Goal: Find specific page/section: Locate a particular part of the current website

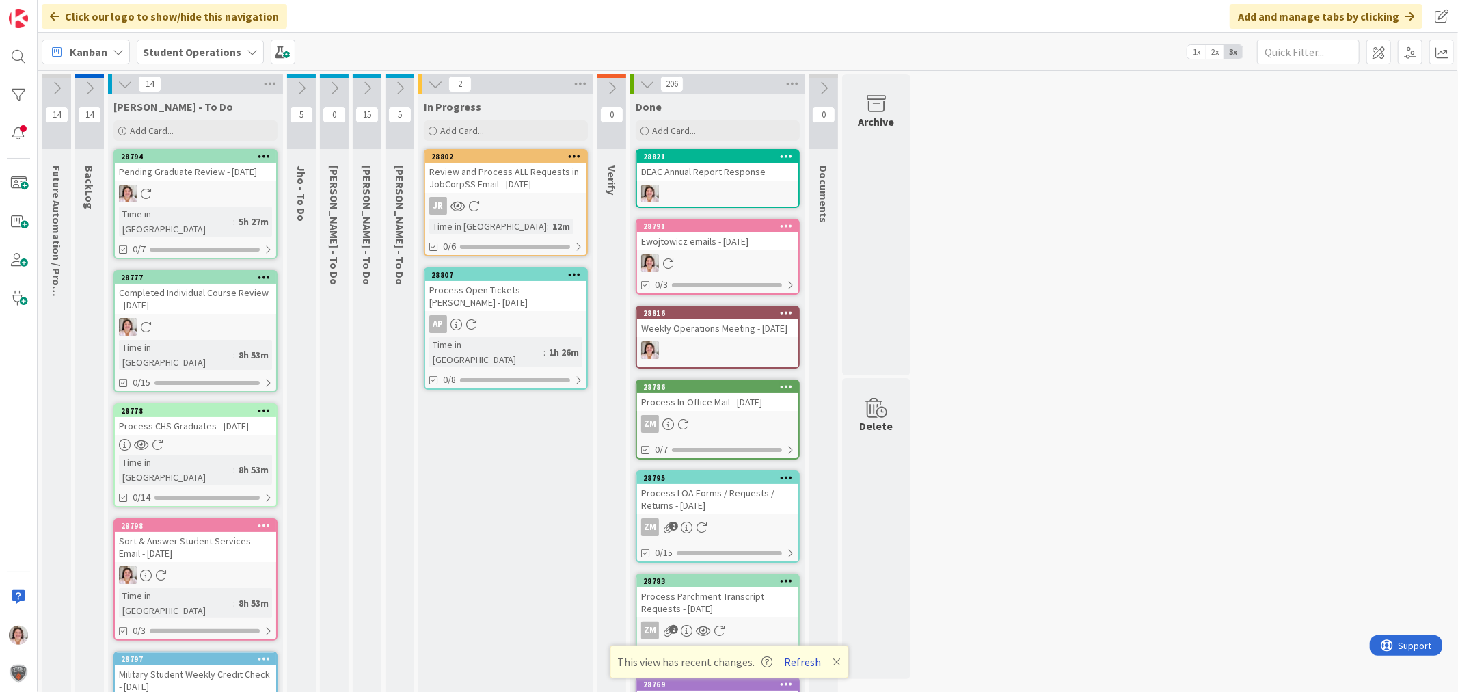
click at [798, 660] on button "Refresh" at bounding box center [802, 662] width 46 height 18
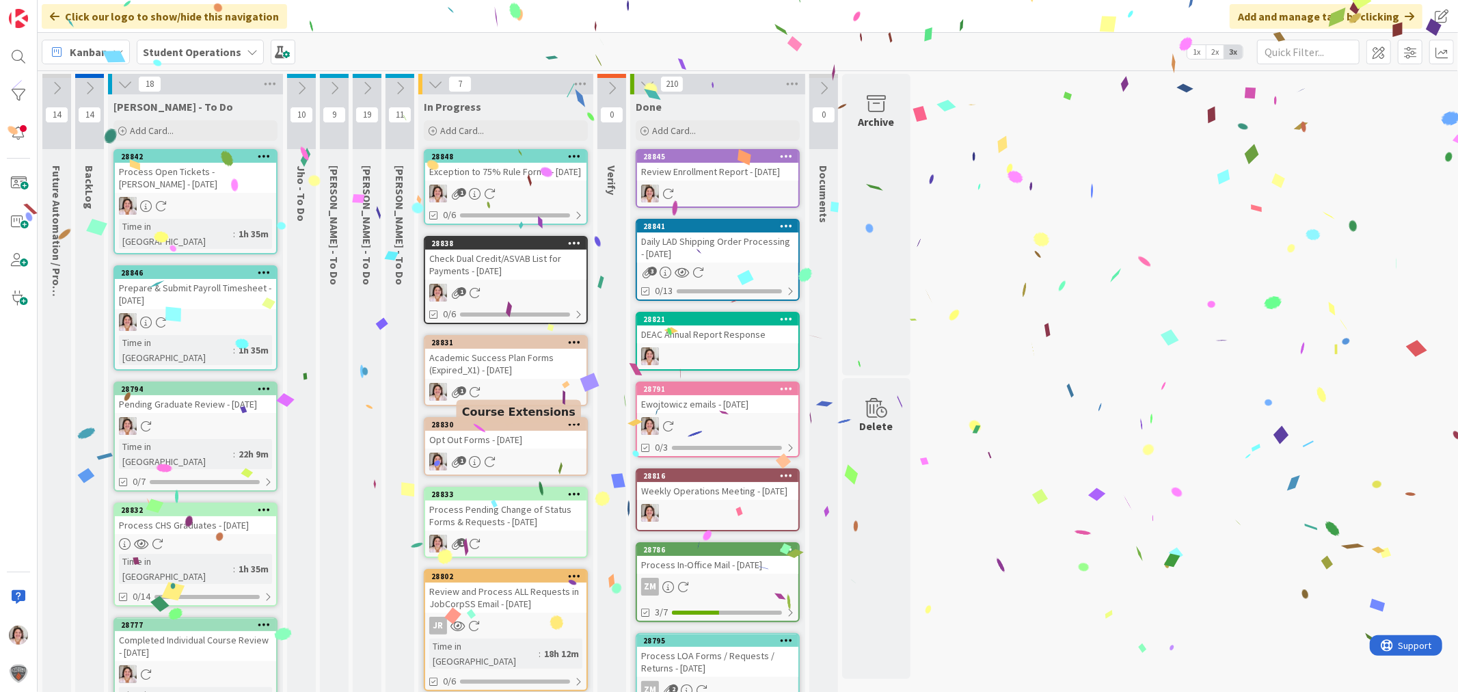
click at [502, 445] on div "Opt Out Forms - [DATE]" at bounding box center [505, 440] width 161 height 18
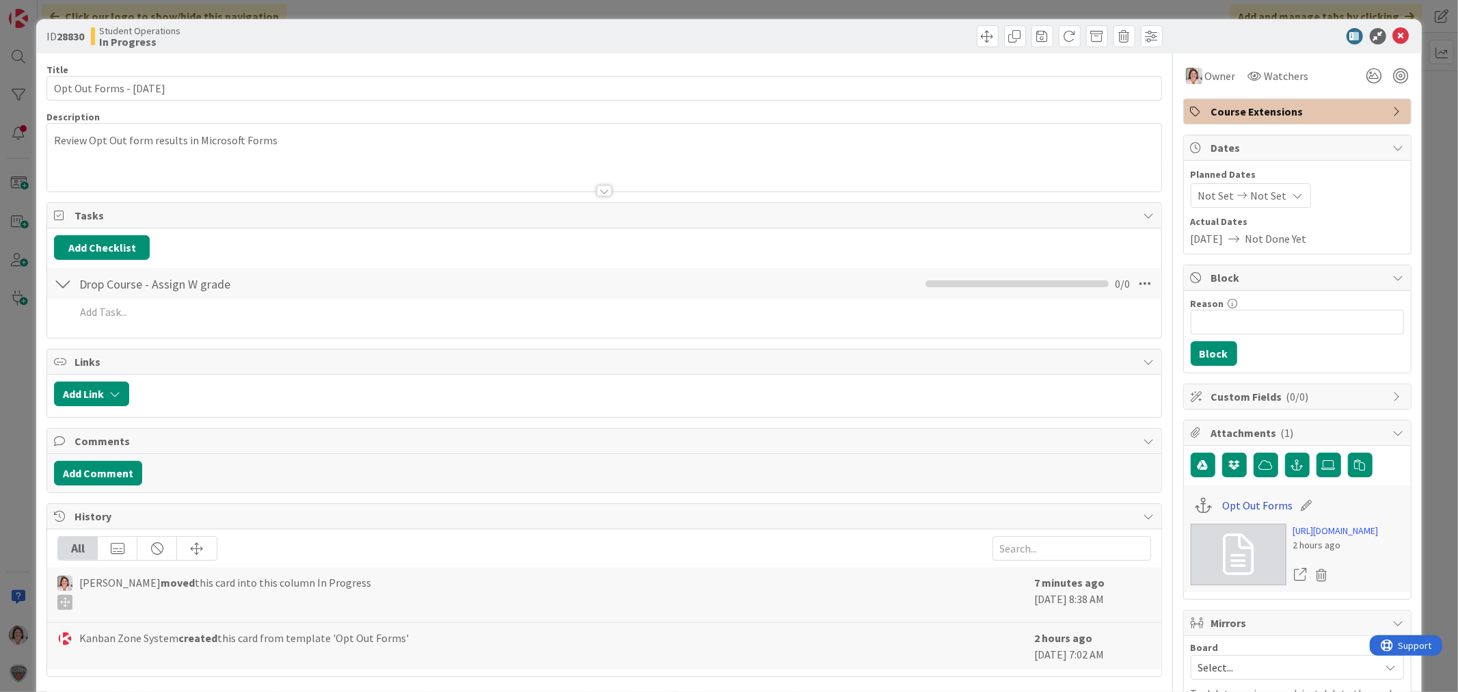
click at [1244, 508] on link "Opt Out Forms" at bounding box center [1257, 505] width 70 height 16
click at [1393, 34] on icon at bounding box center [1401, 36] width 16 height 16
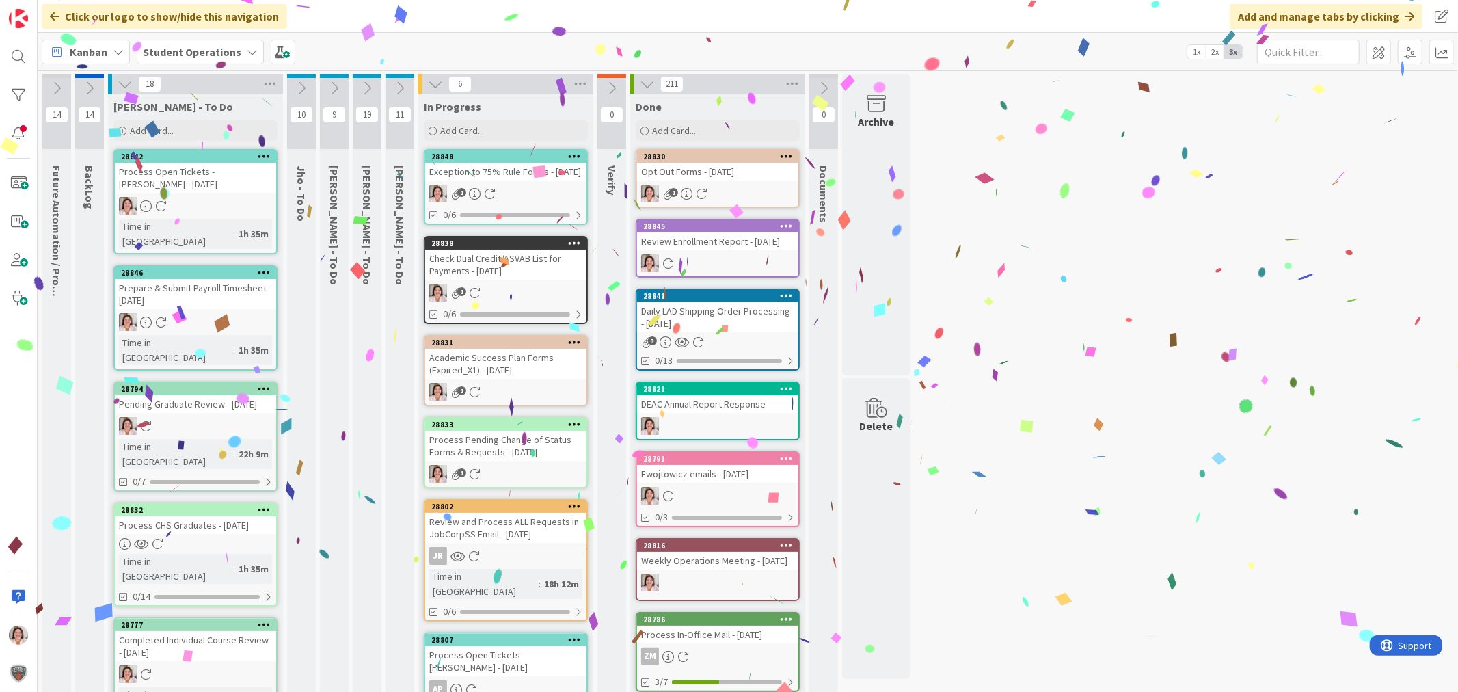
click at [476, 374] on div "Academic Success Plan Forms (Expired_X1) - [DATE]" at bounding box center [505, 364] width 161 height 30
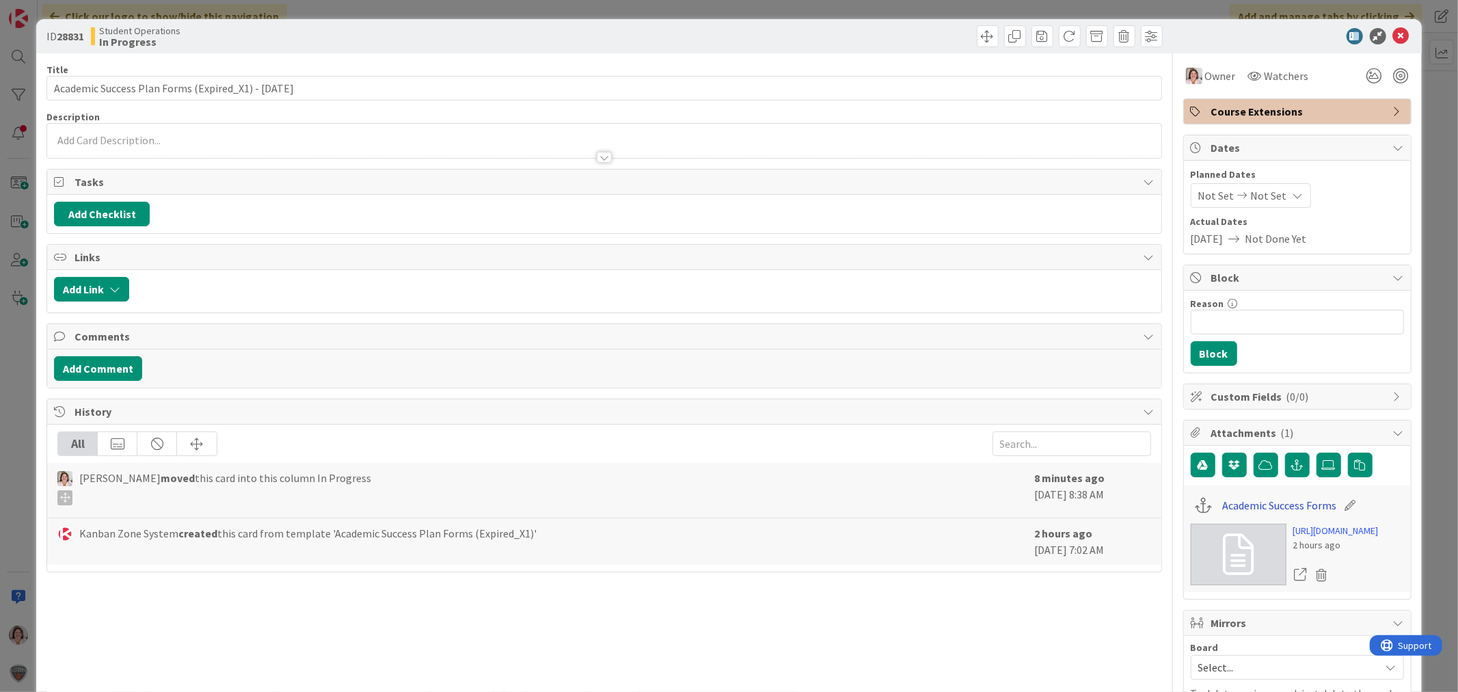
click at [1242, 504] on link "Academic Success Forms" at bounding box center [1279, 505] width 114 height 16
click at [1393, 36] on icon at bounding box center [1401, 36] width 16 height 16
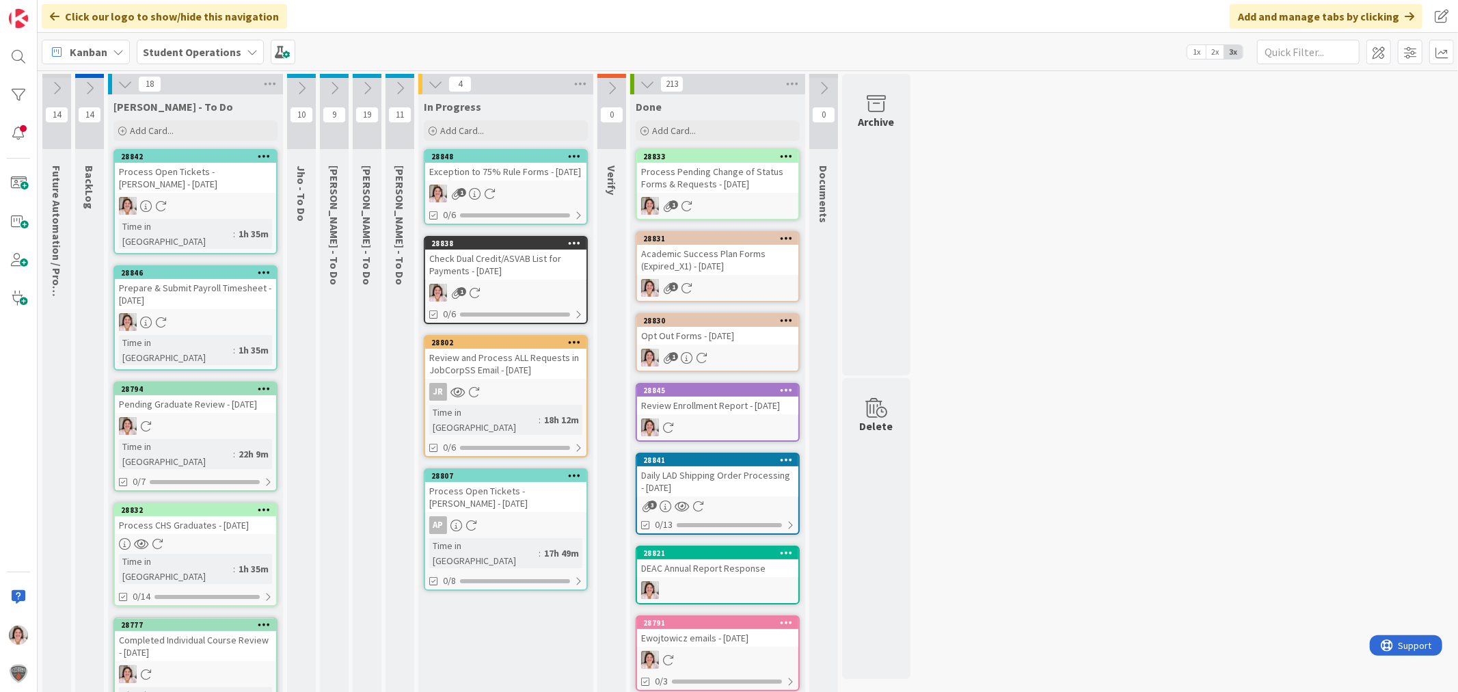
click at [541, 280] on div "Check Dual Credit/ASVAB List for Payments - [DATE]" at bounding box center [505, 264] width 161 height 30
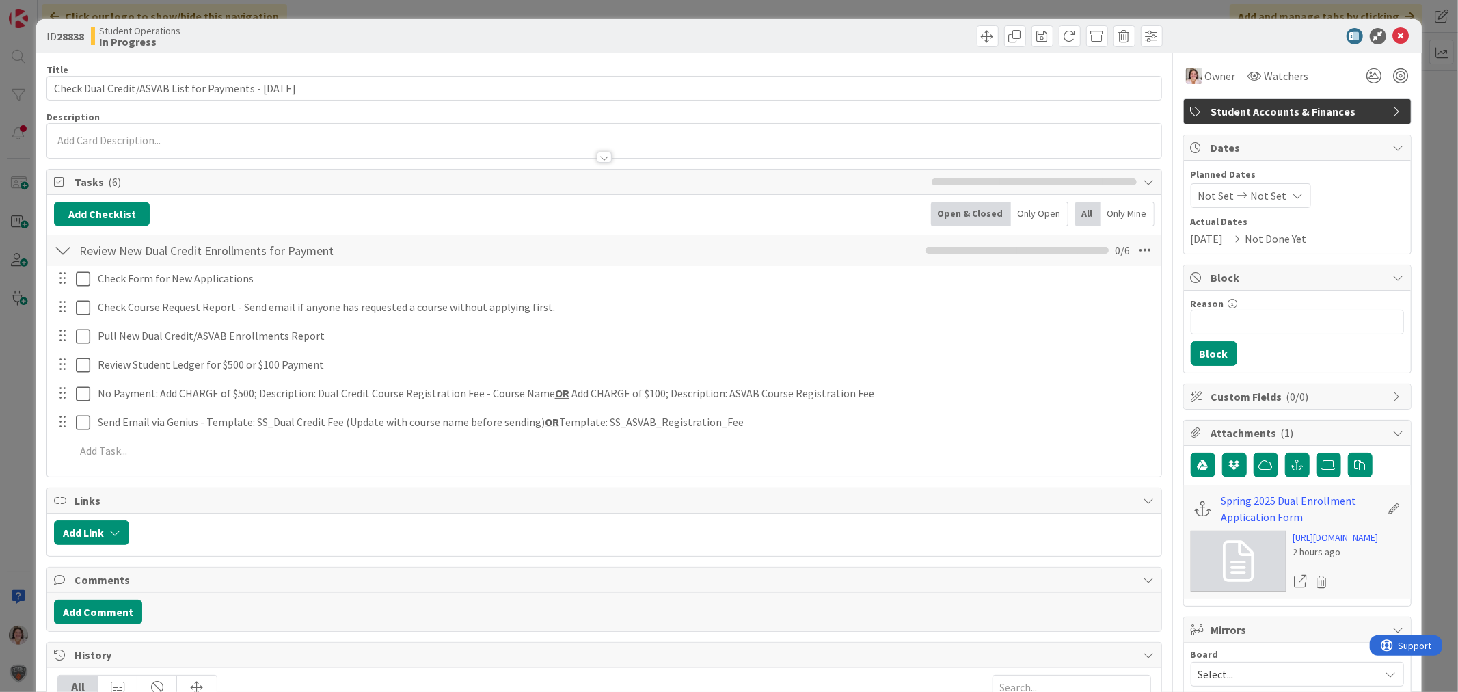
click at [1393, 36] on icon at bounding box center [1401, 36] width 16 height 16
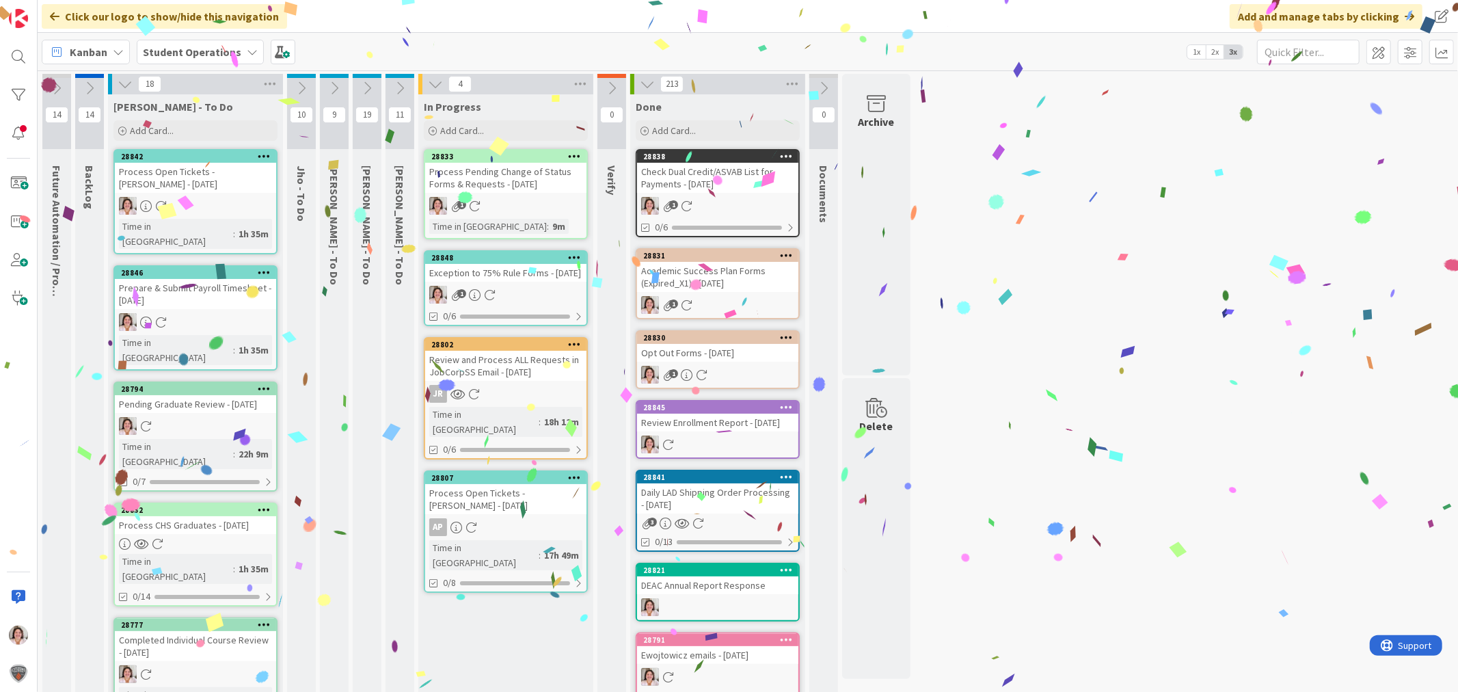
click at [500, 176] on div "Process Pending Change of Status Forms & Requests - [DATE]" at bounding box center [505, 178] width 161 height 30
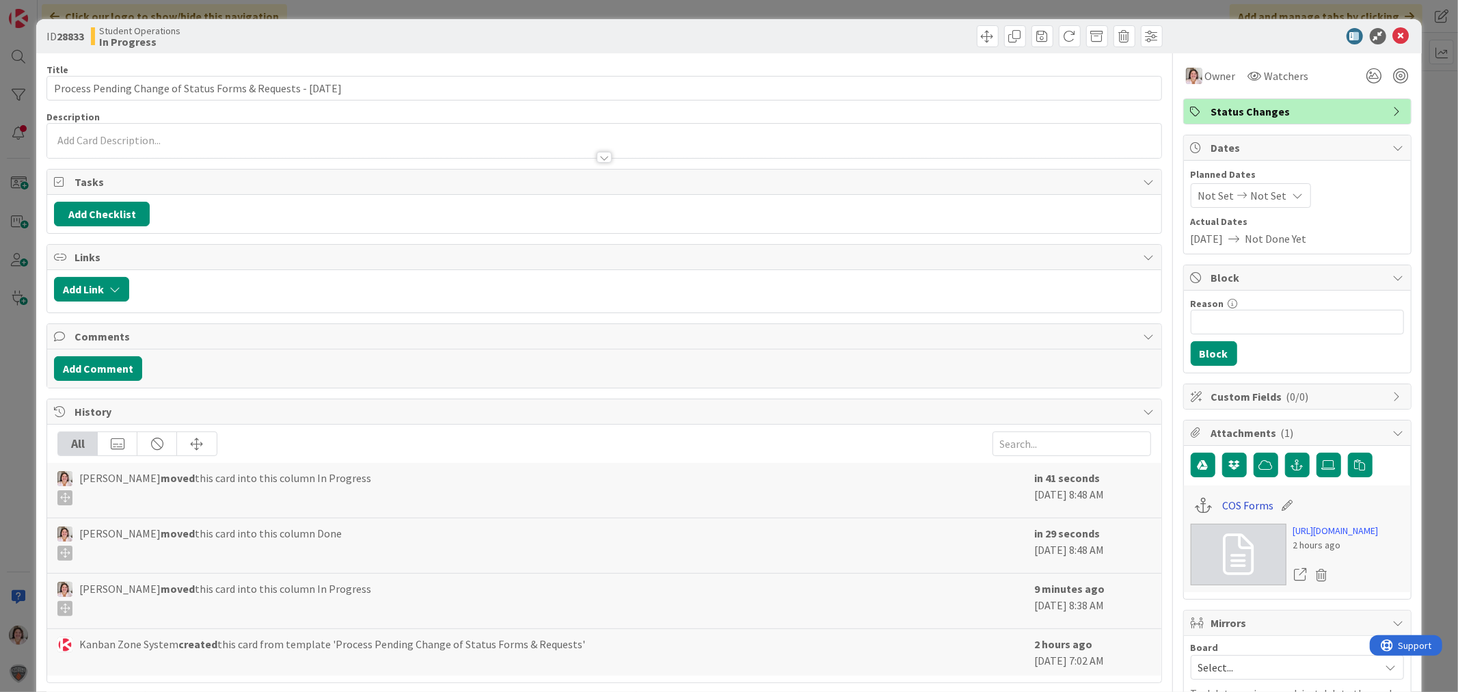
click at [1237, 506] on link "COS Forms" at bounding box center [1247, 505] width 51 height 16
click at [1393, 34] on icon at bounding box center [1401, 36] width 16 height 16
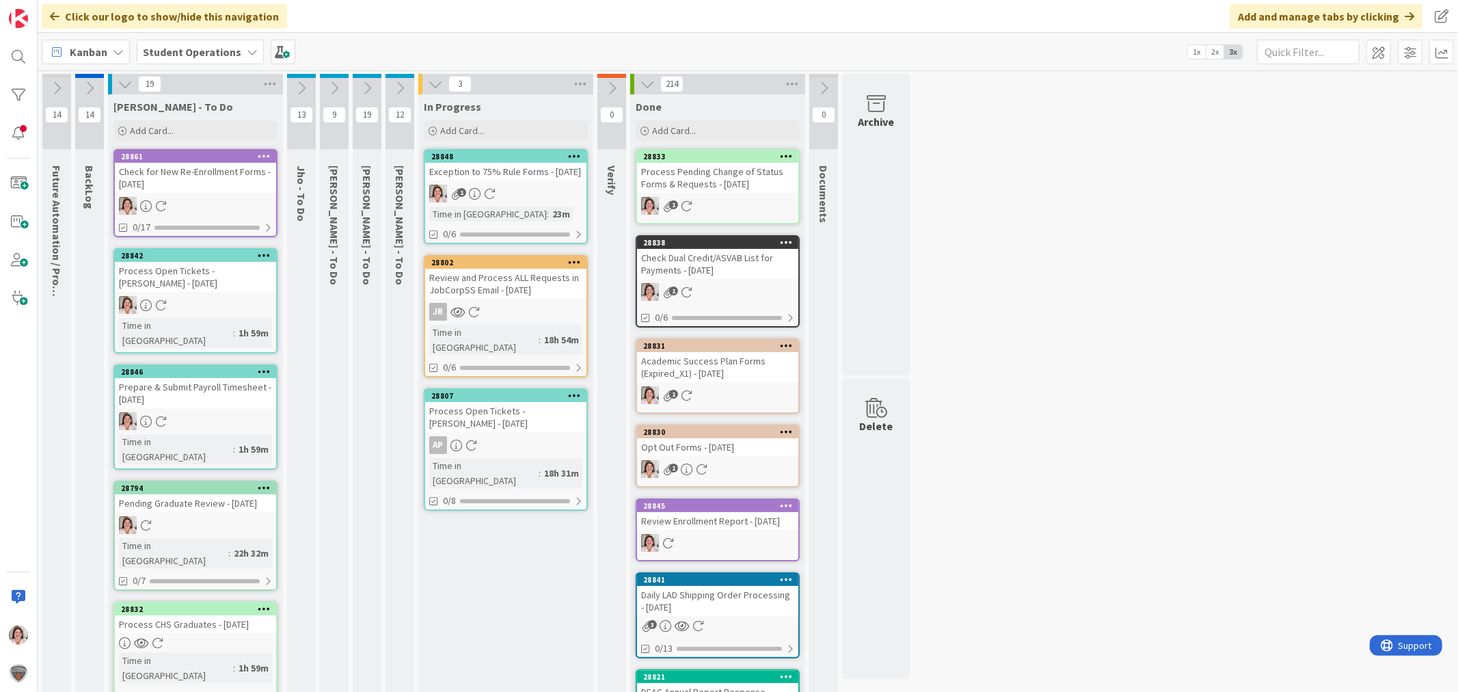
click at [481, 202] on div "1" at bounding box center [505, 194] width 161 height 18
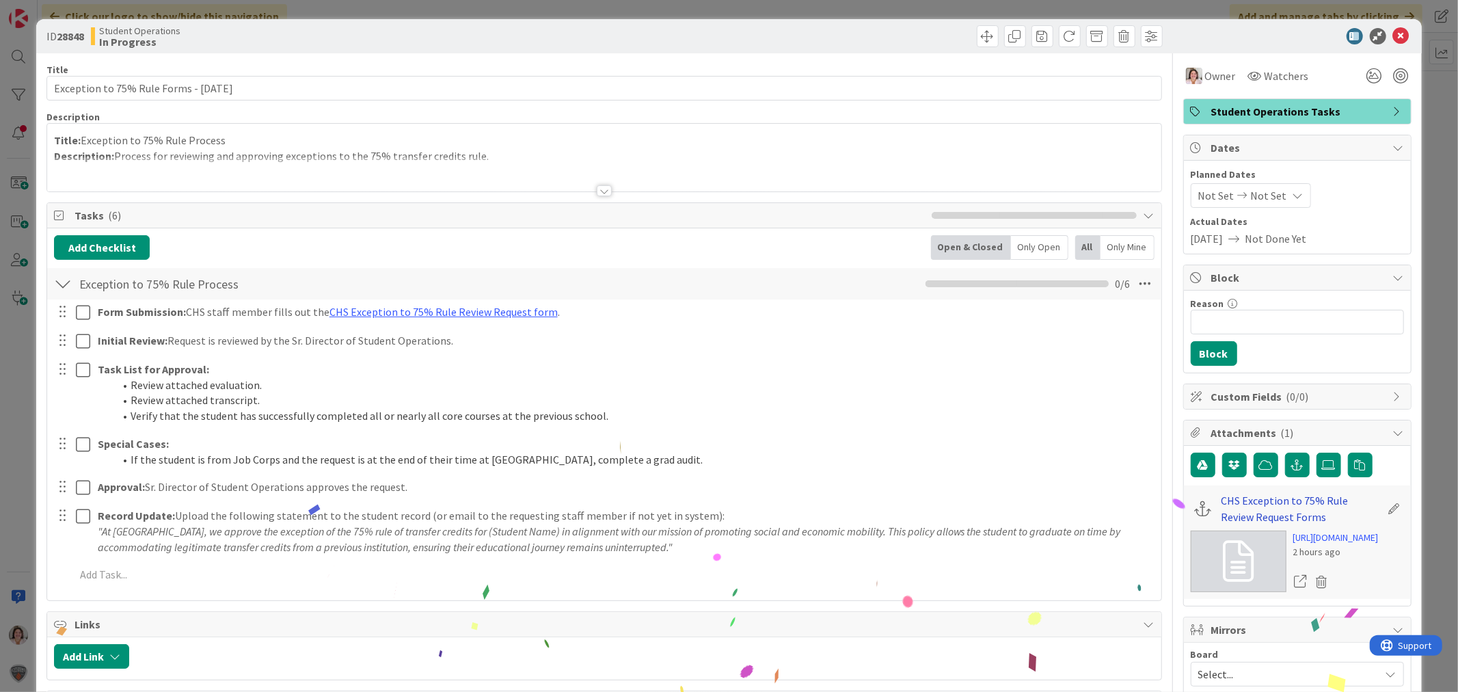
click at [1240, 499] on link "CHS Exception to 75% Rule Review Request Forms" at bounding box center [1300, 508] width 159 height 33
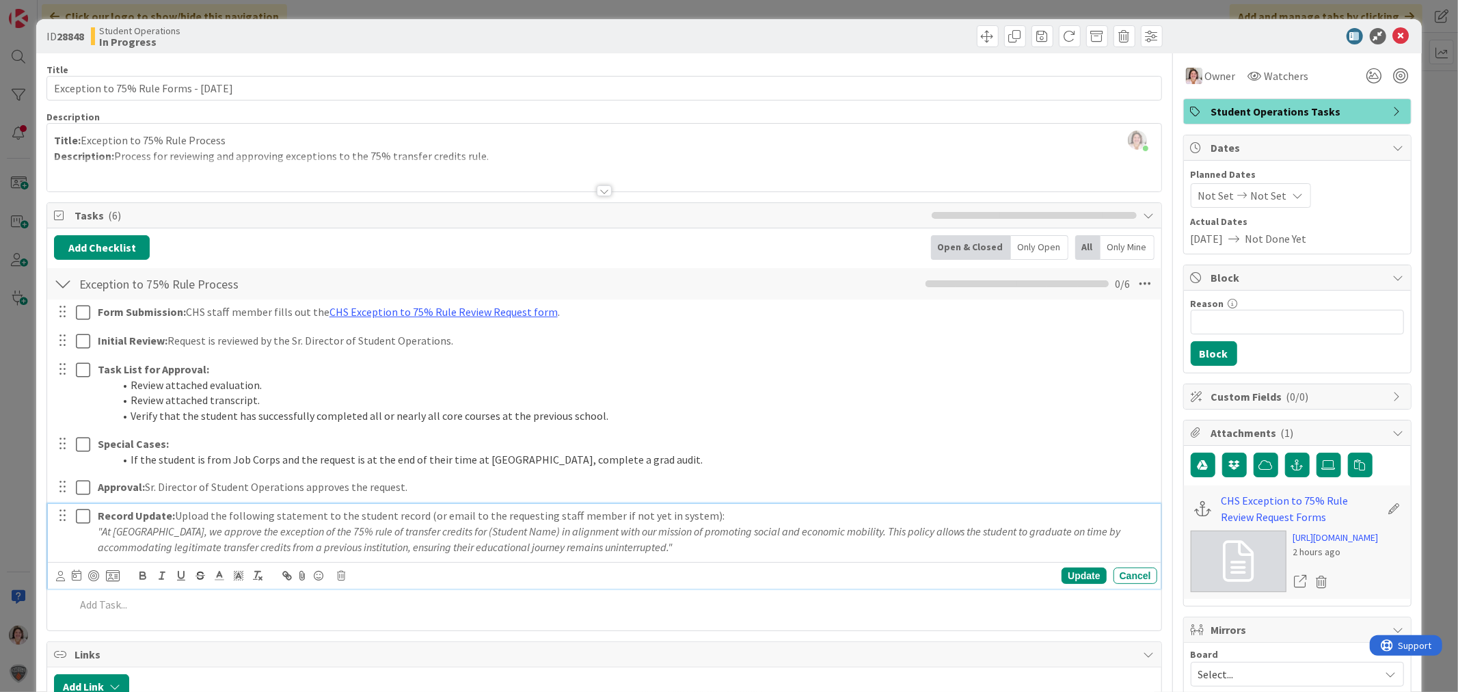
drag, startPoint x: 688, startPoint y: 555, endPoint x: 90, endPoint y: 536, distance: 599.0
click at [90, 536] on div "Record Update: Upload the following statement to the student record (or email t…" at bounding box center [604, 531] width 1103 height 55
copy em ""At Citizens High School, we approve the exception of the 75% rule of transfer …"
click at [1393, 35] on icon at bounding box center [1401, 36] width 16 height 16
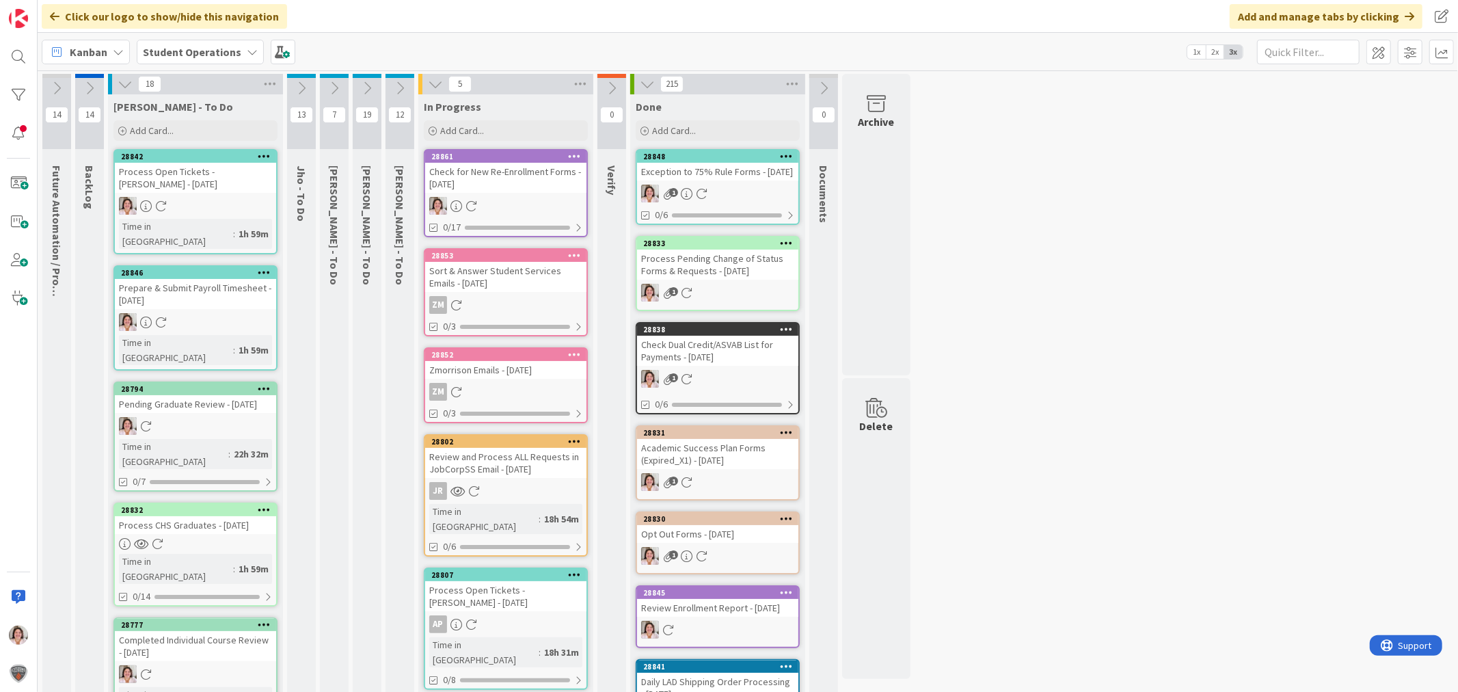
click at [513, 201] on div at bounding box center [505, 206] width 161 height 18
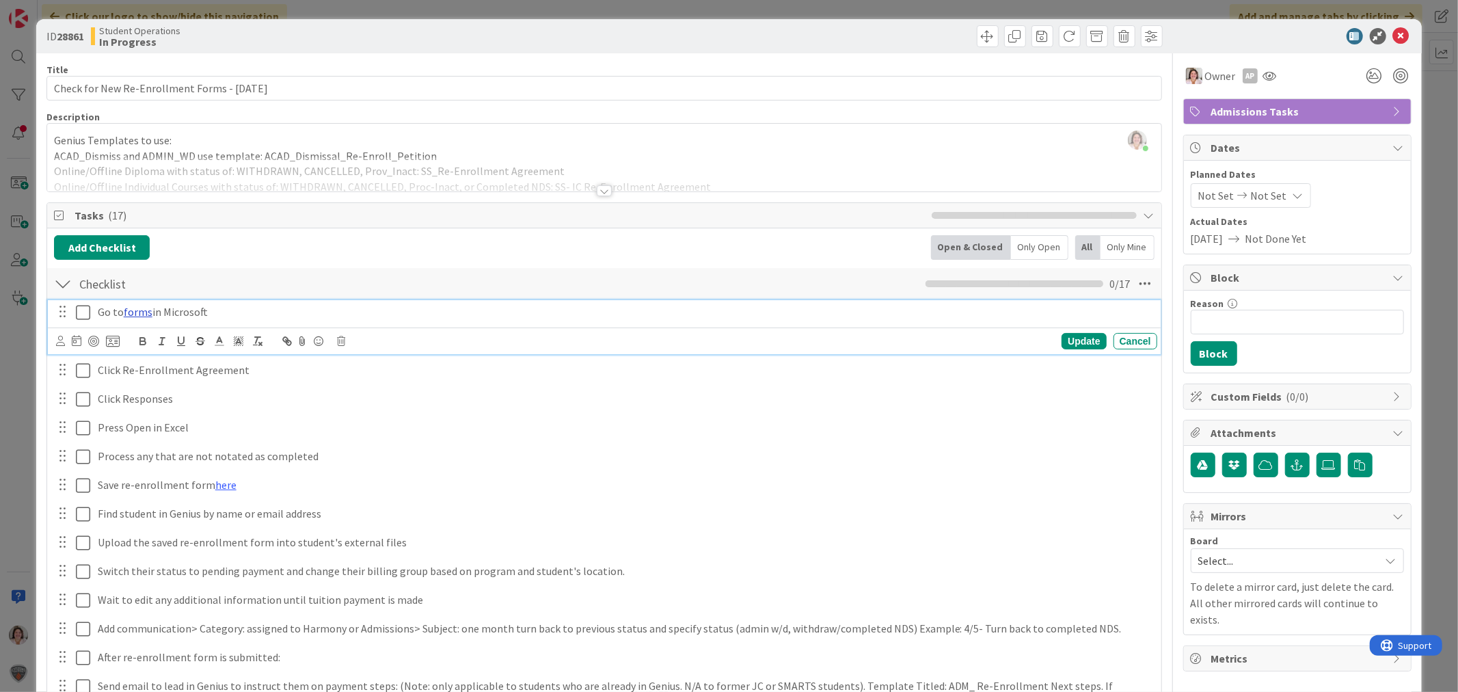
click at [135, 312] on link "forms" at bounding box center [138, 312] width 29 height 14
click at [135, 344] on link "[URL][DOMAIN_NAME]" at bounding box center [102, 338] width 94 height 18
click at [1393, 38] on icon at bounding box center [1401, 36] width 16 height 16
